Goal: Task Accomplishment & Management: Manage account settings

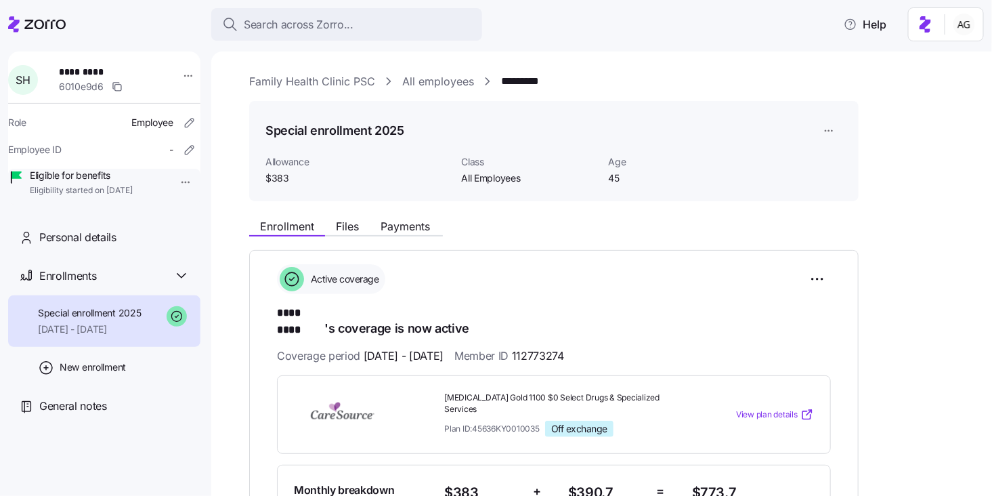
click at [289, 87] on link "Family Health Clinic PSC" at bounding box center [312, 81] width 126 height 17
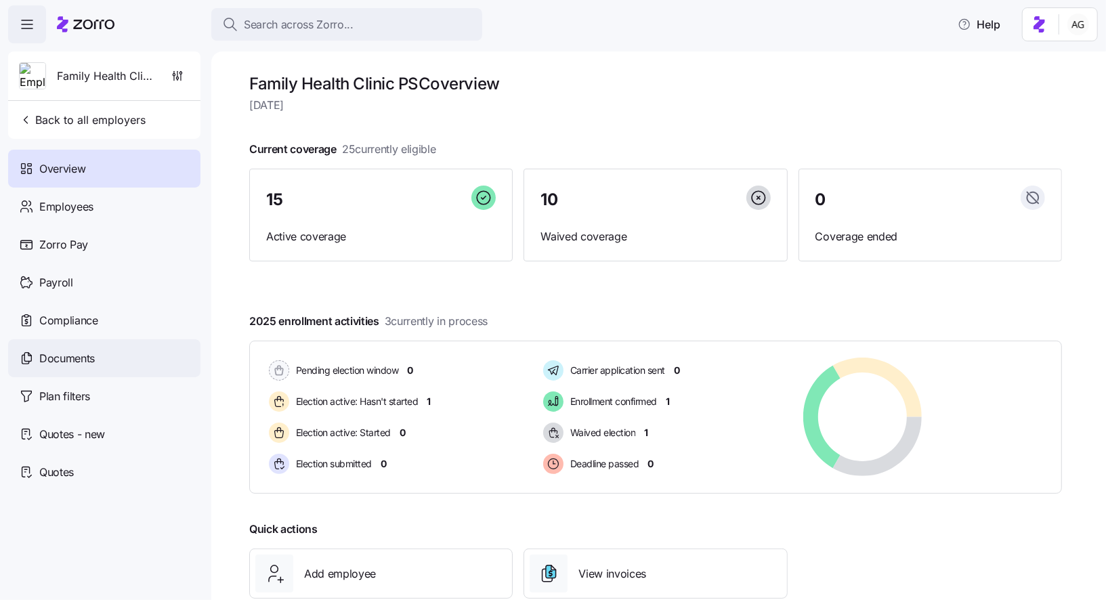
click at [102, 353] on div "Documents" at bounding box center [104, 358] width 192 height 38
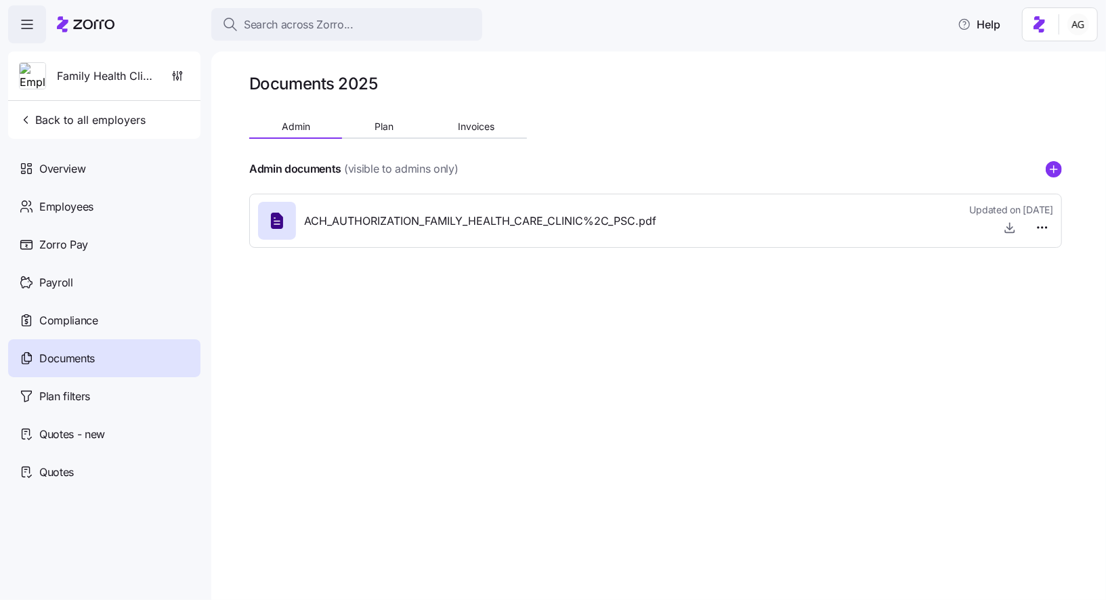
click at [379, 84] on div "Documents 2025" at bounding box center [655, 83] width 813 height 21
click at [372, 82] on h1 "Documents 2025" at bounding box center [313, 83] width 128 height 21
click at [383, 87] on div "Documents 2025" at bounding box center [655, 83] width 813 height 21
click at [378, 86] on div "Documents 2025" at bounding box center [655, 83] width 813 height 21
click at [407, 22] on div "Search across Zorro..." at bounding box center [346, 24] width 249 height 17
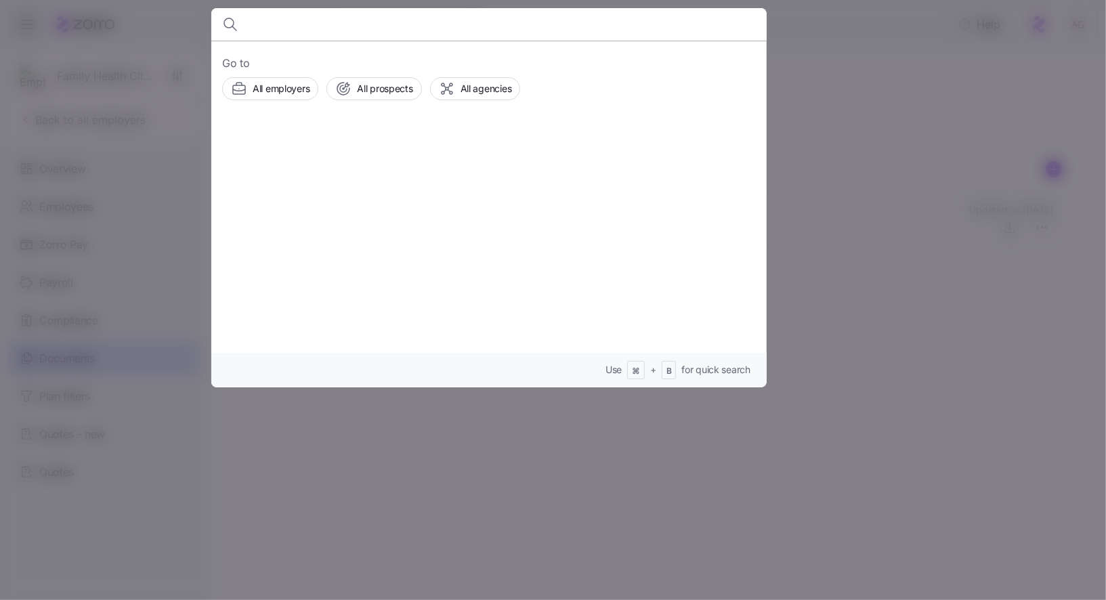
click at [141, 155] on div at bounding box center [553, 300] width 1106 height 600
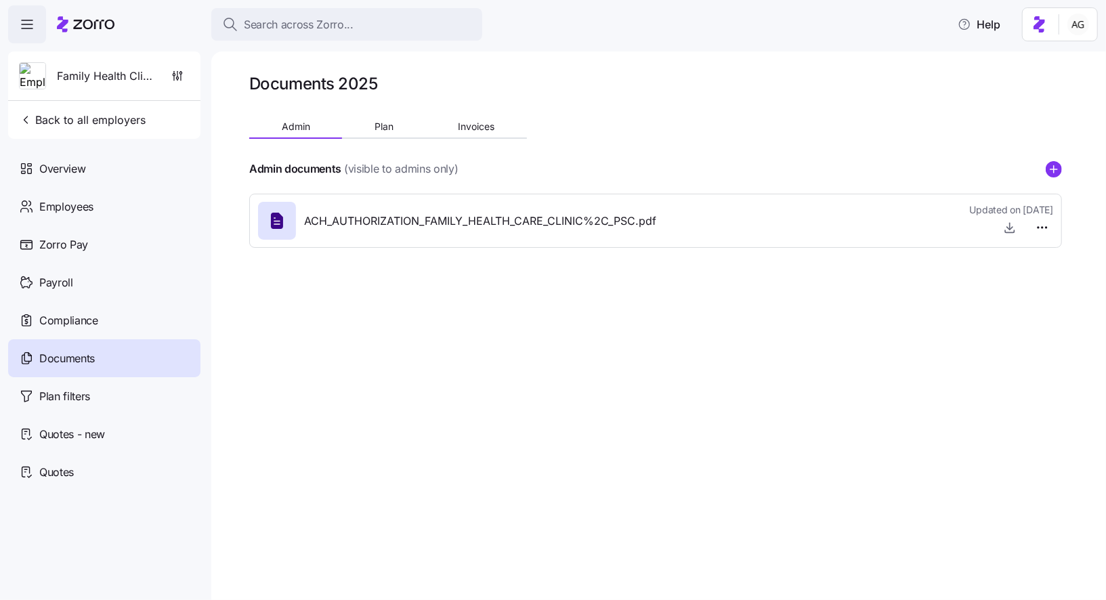
click at [89, 27] on icon at bounding box center [86, 24] width 58 height 16
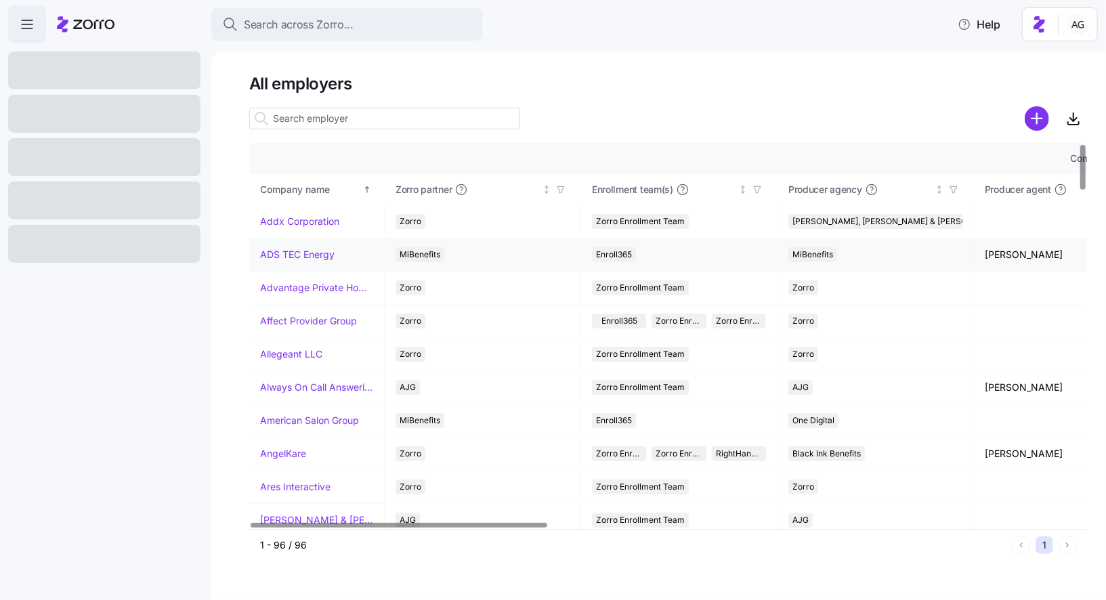
click at [301, 257] on link "ADS TEC Energy" at bounding box center [297, 255] width 75 height 14
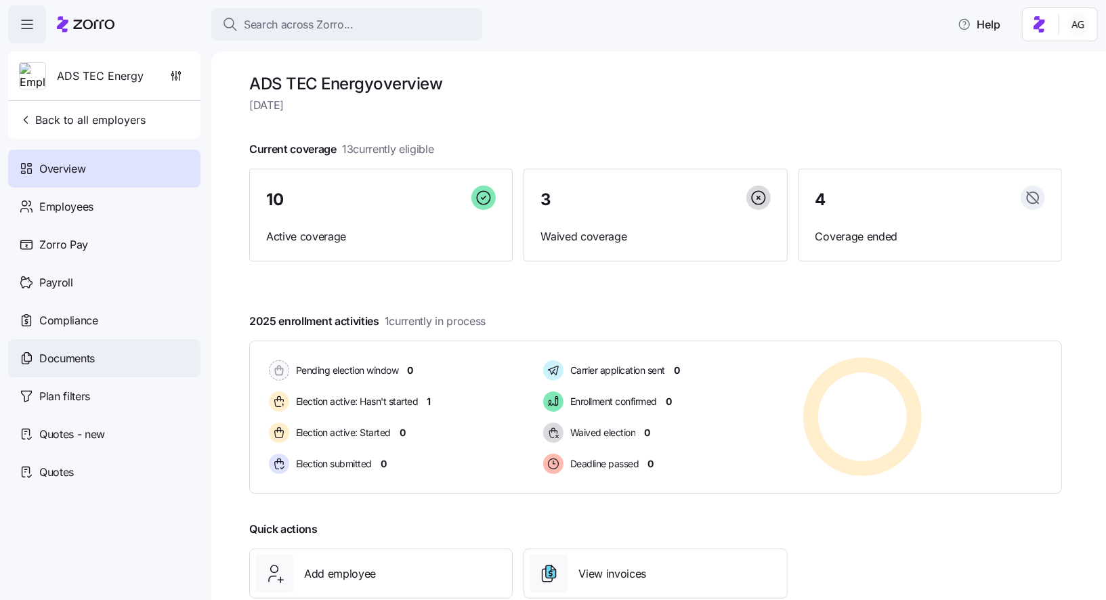
click at [79, 366] on span "Documents" at bounding box center [67, 358] width 56 height 17
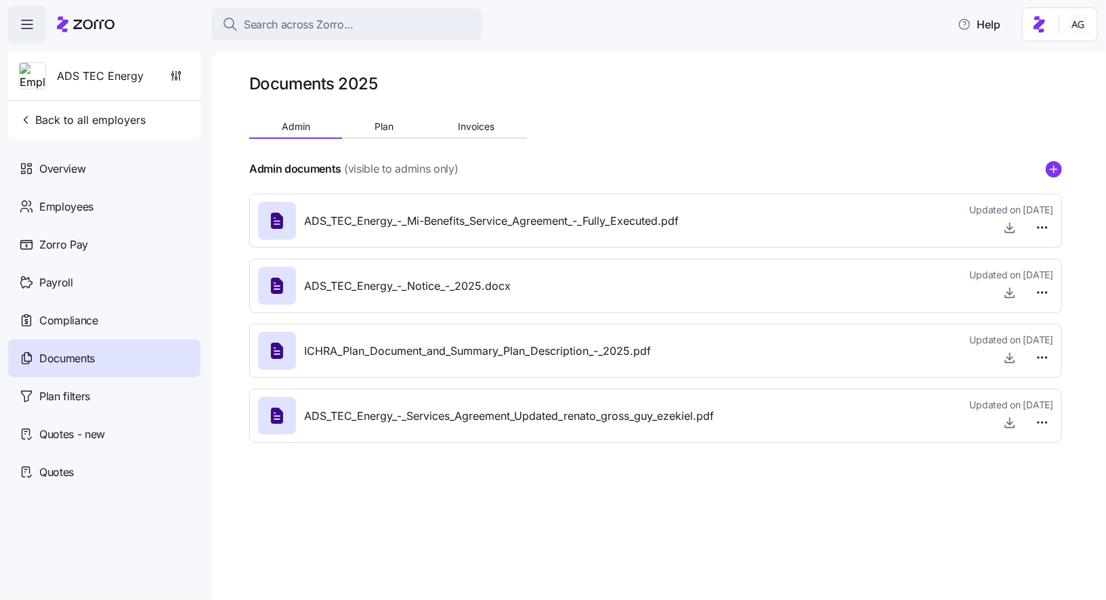
click at [370, 85] on h1 "Documents 2025" at bounding box center [313, 83] width 128 height 21
click at [173, 77] on icon "button" at bounding box center [176, 76] width 14 height 14
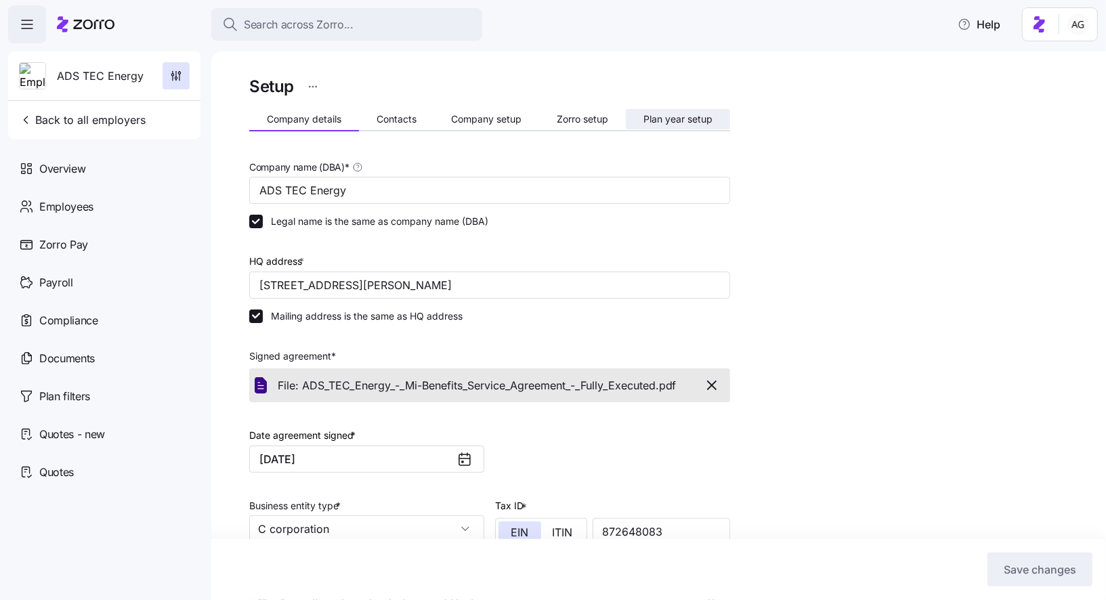
click at [646, 117] on span "Plan year setup" at bounding box center [678, 118] width 69 height 9
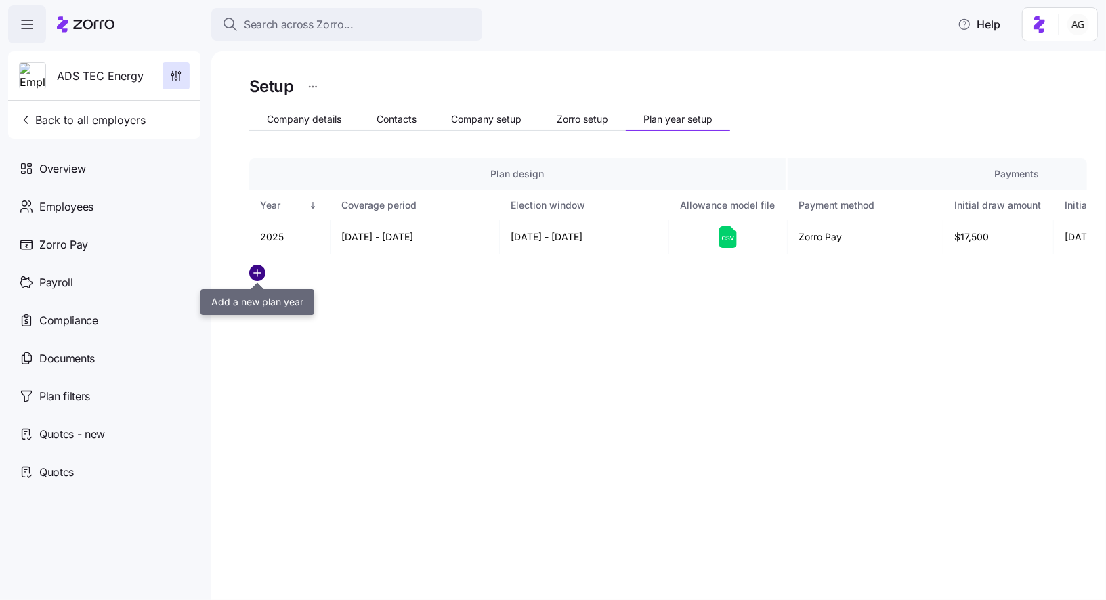
click at [259, 276] on circle "add icon" at bounding box center [257, 273] width 15 height 15
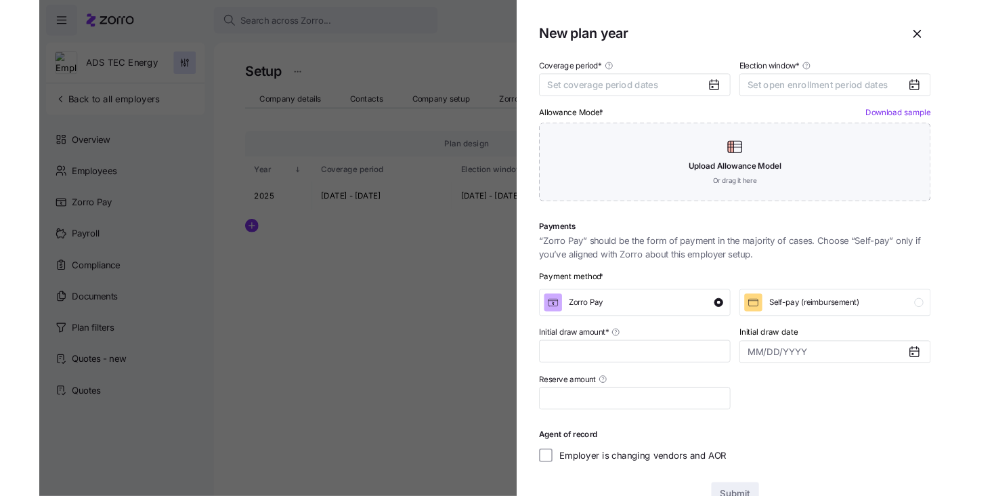
scroll to position [4, 0]
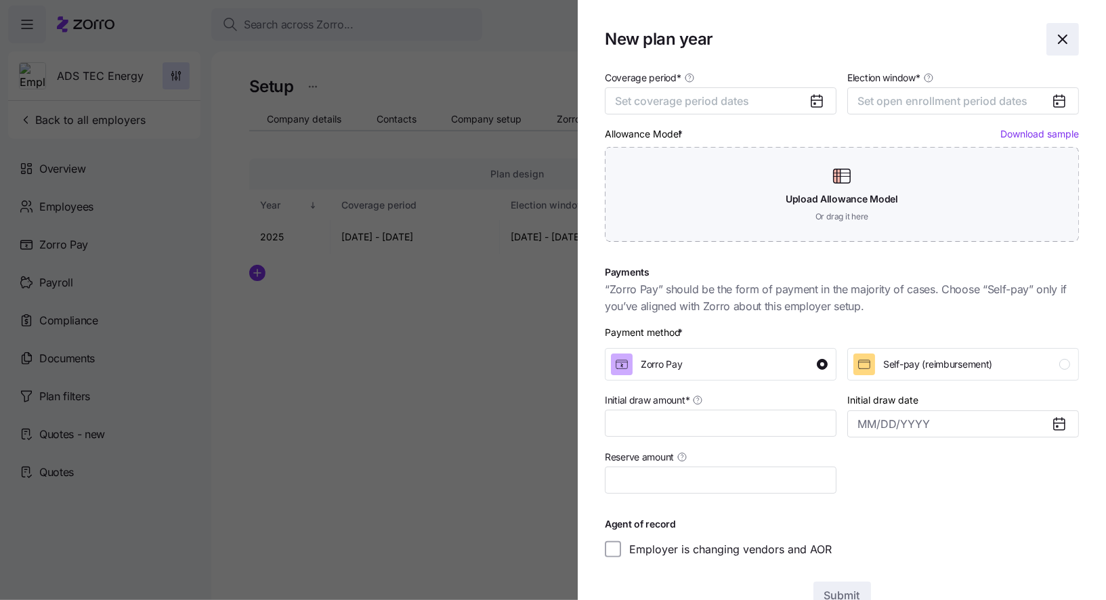
click at [1063, 41] on icon "button" at bounding box center [1063, 39] width 16 height 16
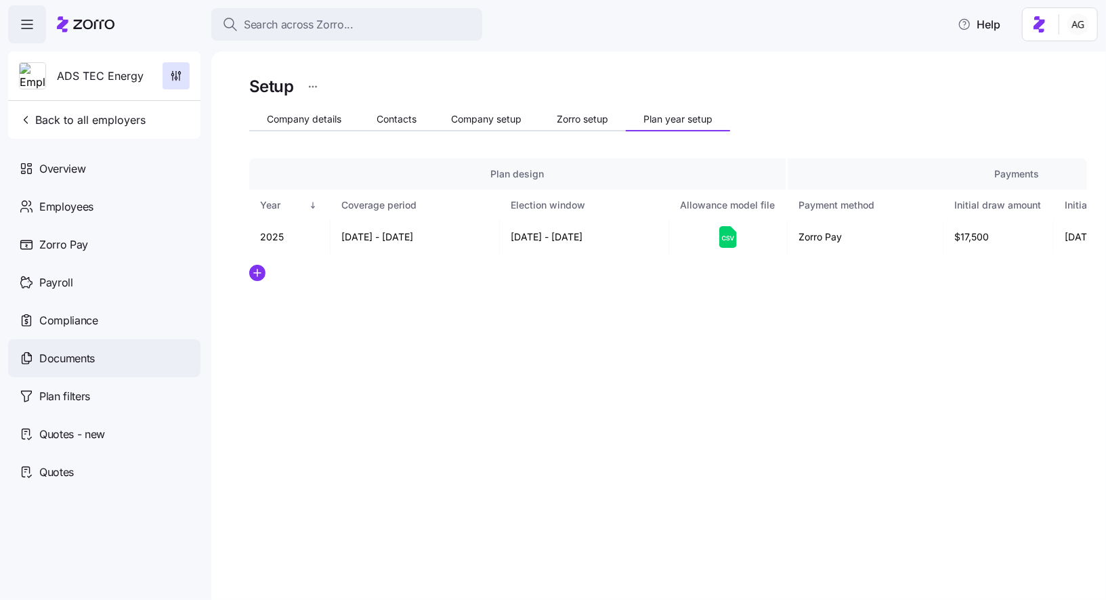
click at [104, 360] on div "Documents" at bounding box center [104, 358] width 192 height 38
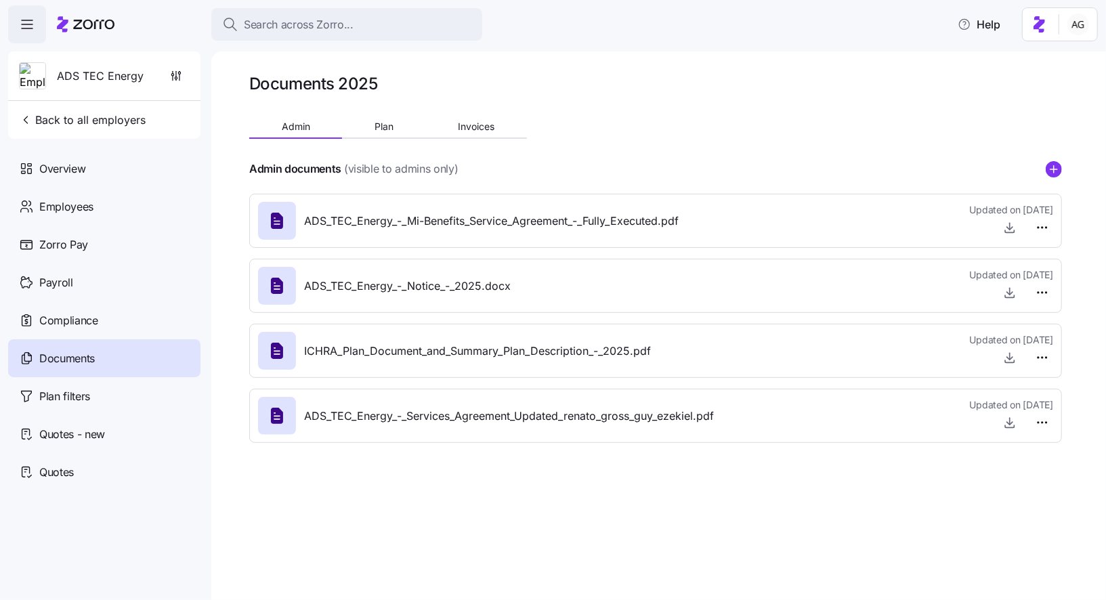
click at [512, 296] on div "ADS_TEC_Energy_-_Notice_-_2025.docx Updated on 05/12/2025" at bounding box center [655, 286] width 795 height 37
click at [432, 285] on span "ADS_TEC_Energy_-_Notice_-_2025.docx" at bounding box center [407, 286] width 207 height 17
click at [1007, 291] on icon "button" at bounding box center [1010, 293] width 14 height 14
drag, startPoint x: 323, startPoint y: 85, endPoint x: 392, endPoint y: 89, distance: 69.2
click at [392, 89] on div "Documents 2025" at bounding box center [655, 83] width 813 height 21
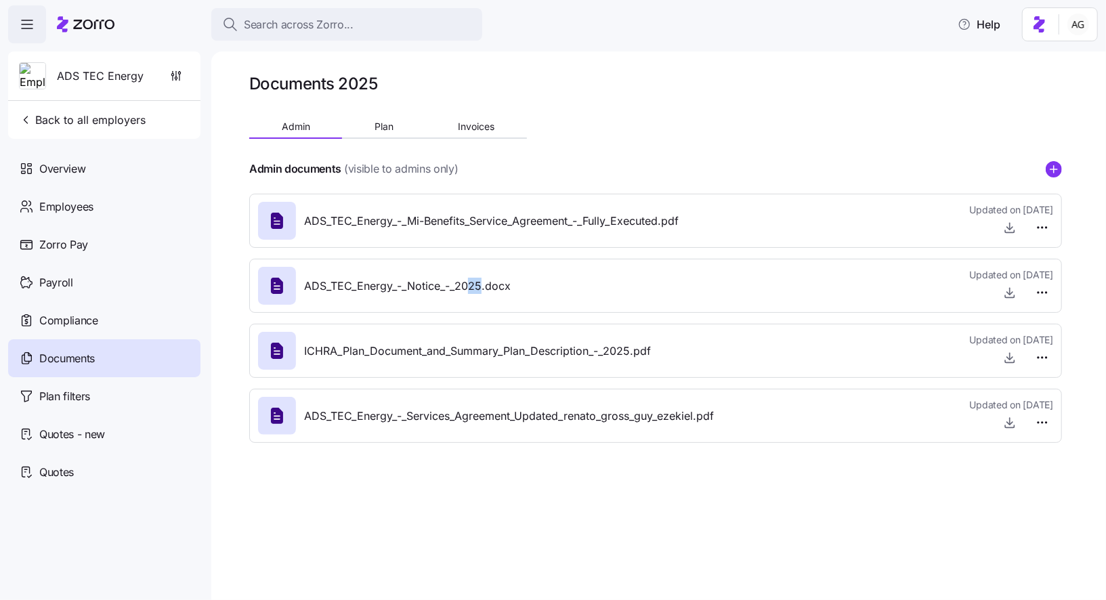
drag, startPoint x: 469, startPoint y: 287, endPoint x: 482, endPoint y: 285, distance: 13.6
click at [482, 285] on span "ADS_TEC_Energy_-_Notice_-_2025.docx" at bounding box center [407, 286] width 207 height 17
click at [484, 284] on span "ADS_TEC_Energy_-_Notice_-_2025.docx" at bounding box center [407, 286] width 207 height 17
click at [185, 68] on span "button" at bounding box center [176, 76] width 26 height 26
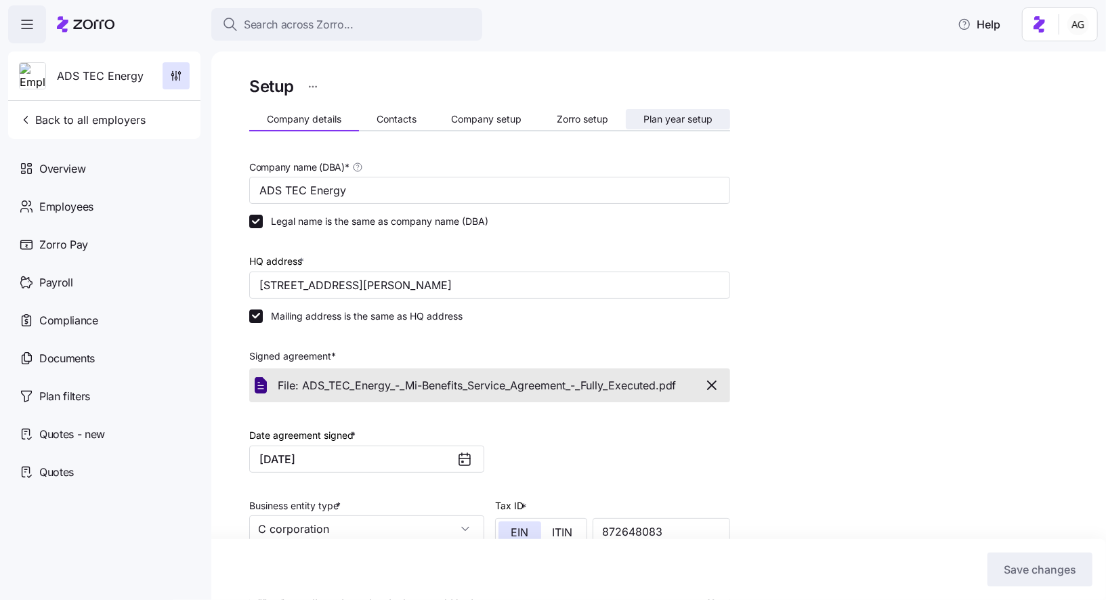
click at [677, 123] on span "Plan year setup" at bounding box center [678, 118] width 69 height 9
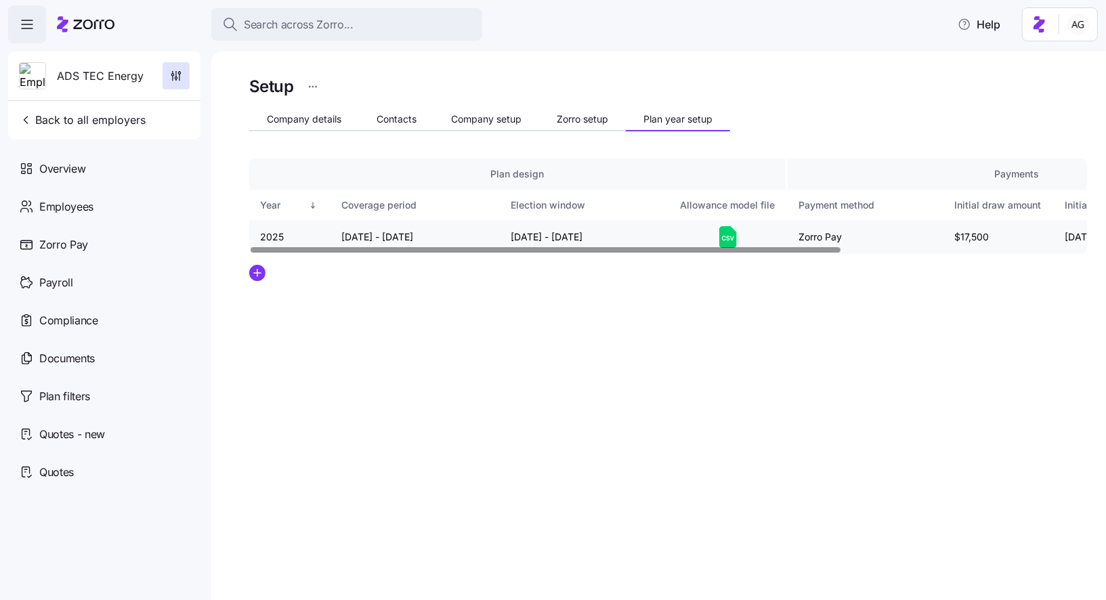
drag, startPoint x: 450, startPoint y: 236, endPoint x: 337, endPoint y: 243, distance: 114.0
click at [336, 243] on td "[DATE] - [DATE]" at bounding box center [415, 237] width 169 height 34
click at [341, 240] on td "[DATE] - [DATE]" at bounding box center [415, 237] width 169 height 34
click at [551, 236] on td "[DATE] - [DATE]" at bounding box center [584, 237] width 169 height 34
drag, startPoint x: 629, startPoint y: 234, endPoint x: 507, endPoint y: 233, distance: 121.9
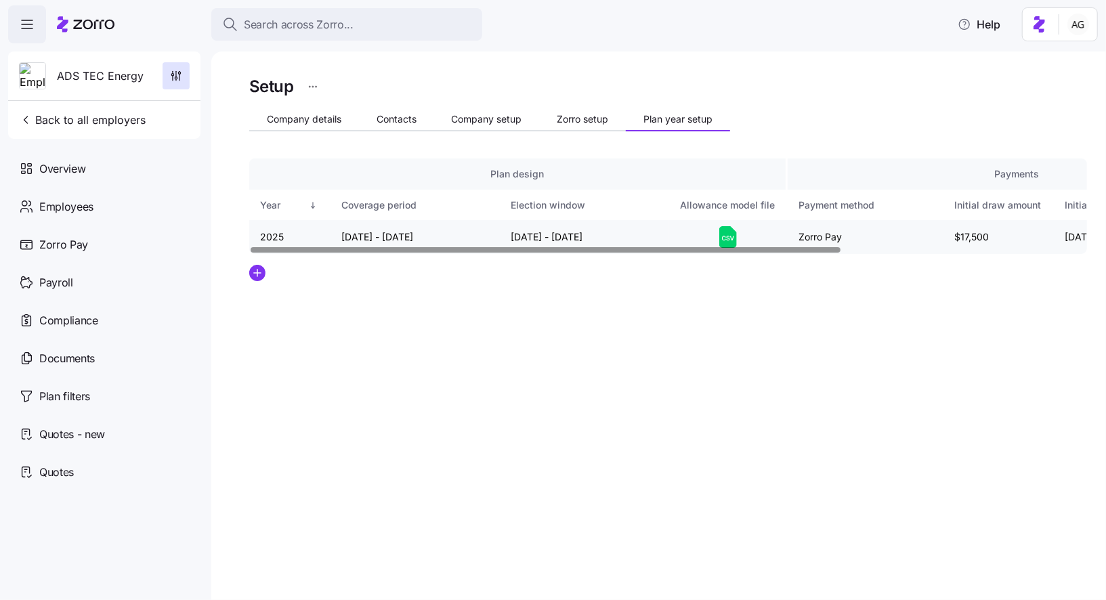
click at [507, 233] on td "[DATE] - [DATE]" at bounding box center [584, 237] width 169 height 34
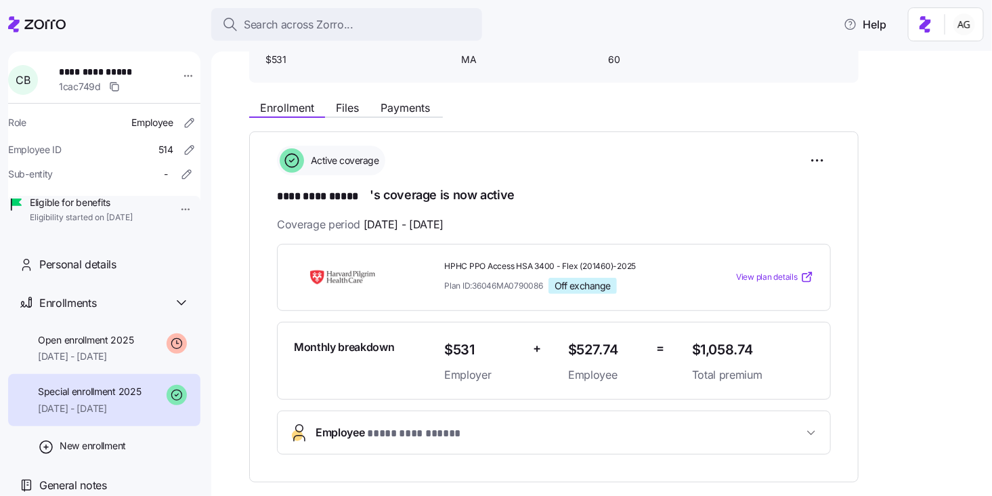
scroll to position [135, 0]
